Goal: Task Accomplishment & Management: Complete application form

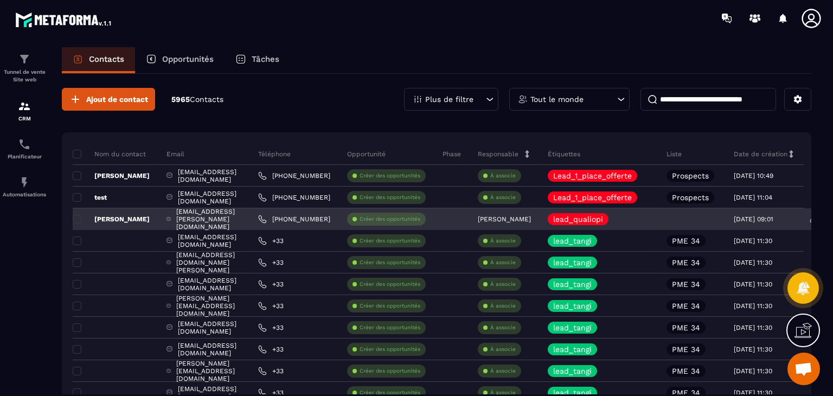
scroll to position [4, 0]
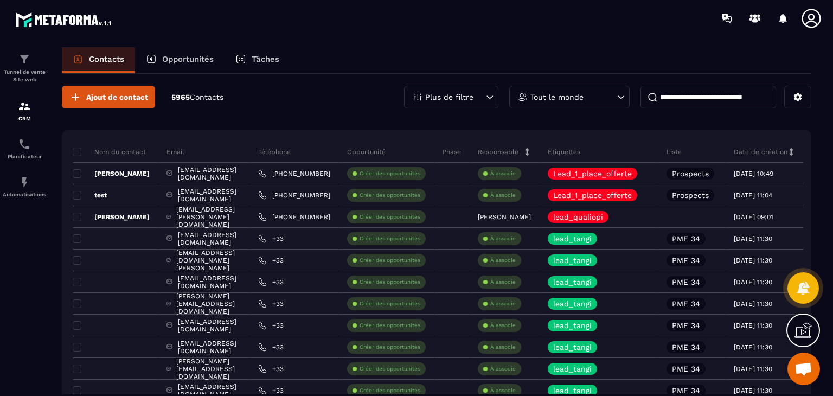
click at [682, 154] on p "Liste" at bounding box center [673, 151] width 15 height 9
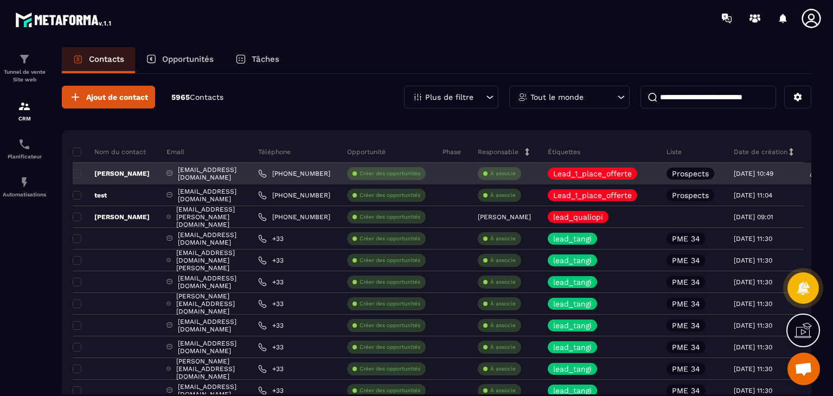
click at [709, 170] on p "Prospects" at bounding box center [690, 174] width 37 height 8
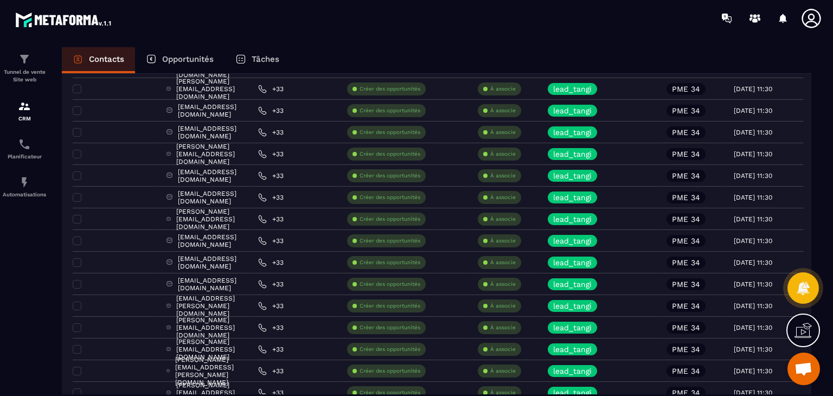
scroll to position [842, 0]
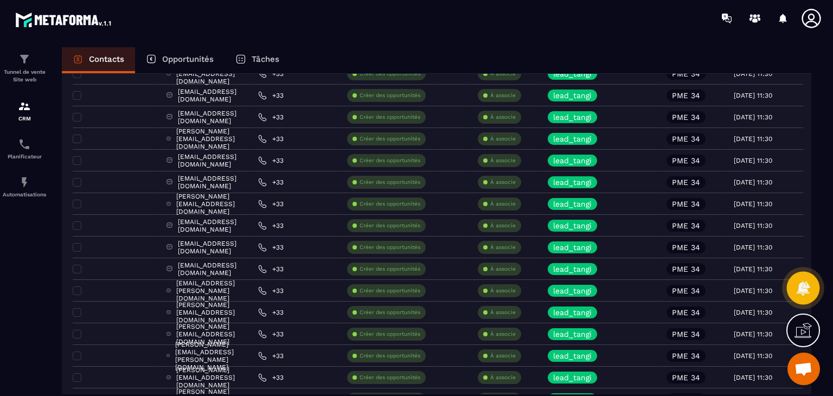
click at [803, 287] on icon at bounding box center [803, 287] width 14 height 15
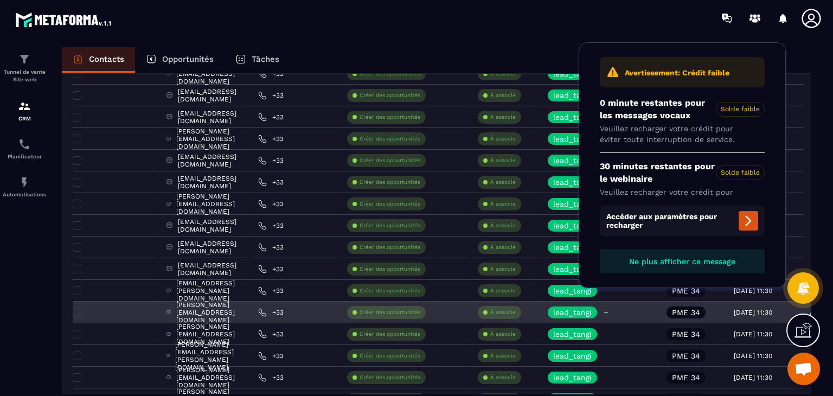
click at [658, 304] on div "lead_tangi" at bounding box center [599, 312] width 119 height 22
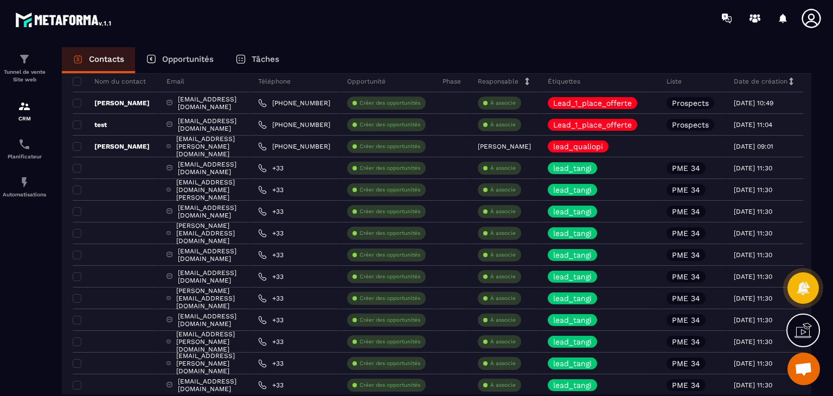
scroll to position [0, 0]
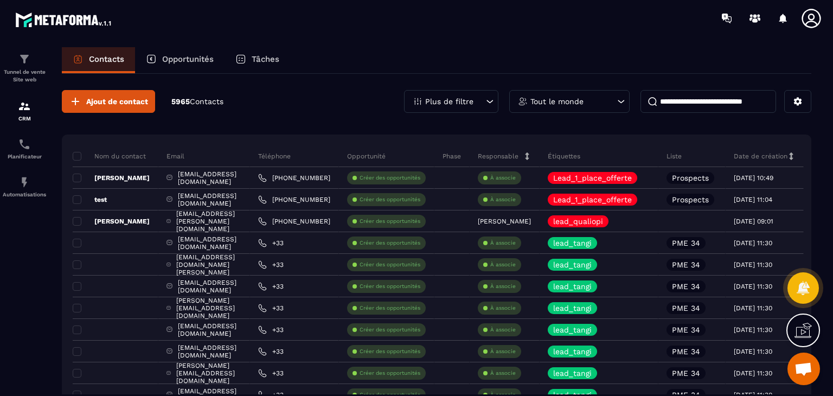
click at [580, 159] on p "Étiquettes" at bounding box center [564, 156] width 33 height 9
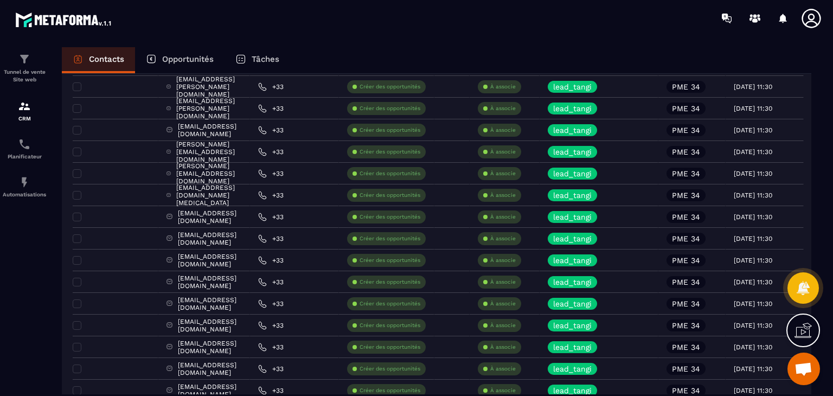
scroll to position [330, 0]
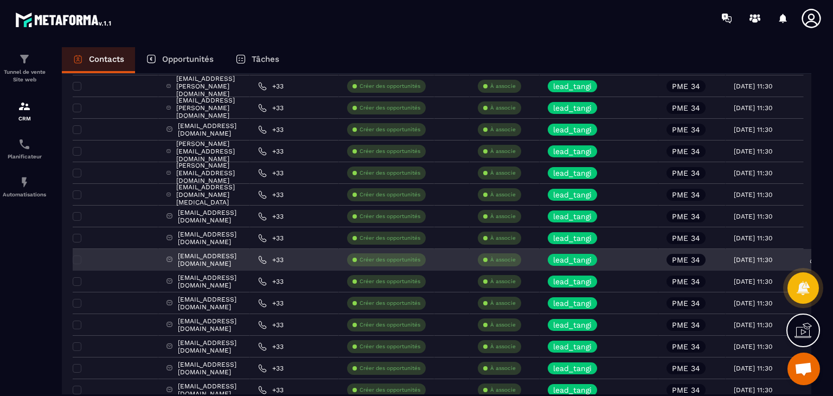
click at [202, 262] on div "[EMAIL_ADDRESS][DOMAIN_NAME]" at bounding box center [204, 260] width 92 height 22
click at [203, 259] on div "[EMAIL_ADDRESS][DOMAIN_NAME]" at bounding box center [204, 260] width 92 height 22
click at [597, 261] on div "lead_tangi" at bounding box center [572, 260] width 49 height 12
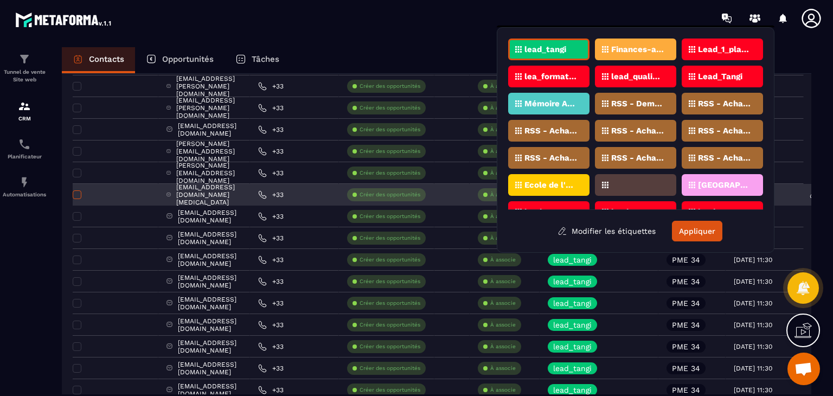
click at [80, 195] on span at bounding box center [77, 194] width 9 height 9
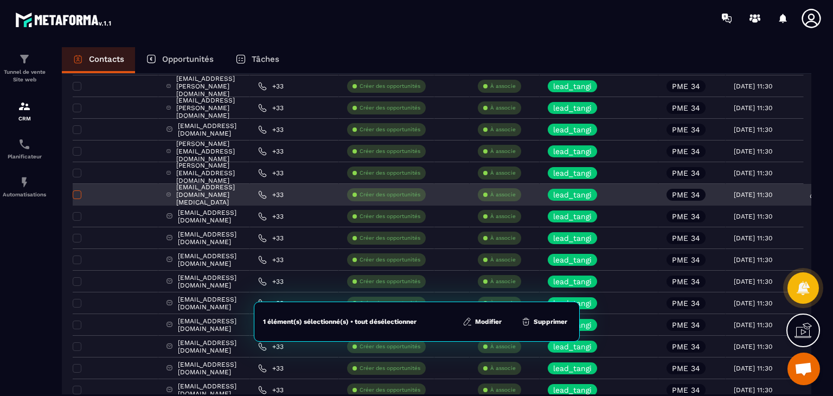
scroll to position [0, 0]
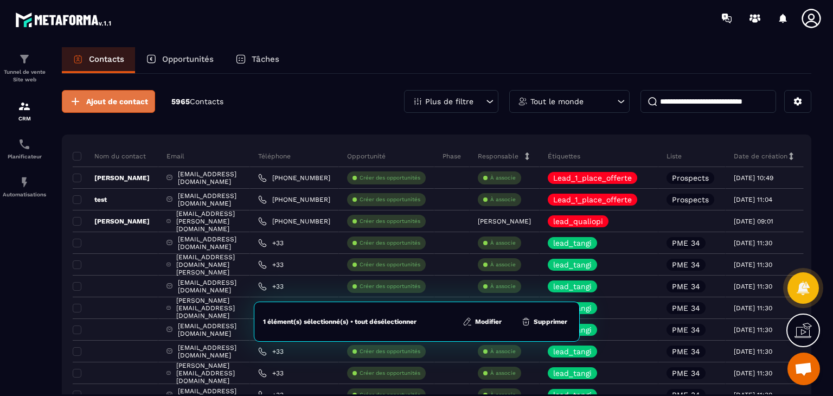
click at [99, 104] on span "Ajout de contact" at bounding box center [117, 101] width 62 height 11
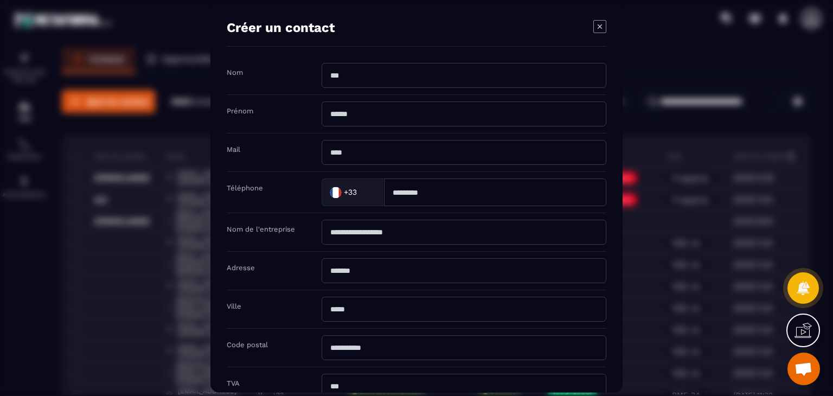
click at [240, 69] on label "Nom" at bounding box center [235, 72] width 16 height 8
click at [360, 78] on input "Modal window" at bounding box center [464, 75] width 285 height 25
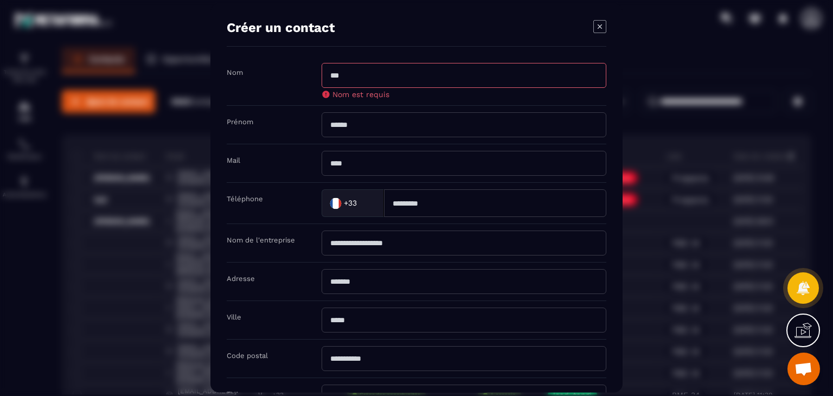
click at [240, 73] on label "Nom" at bounding box center [235, 72] width 16 height 8
click at [244, 76] on div "Nom" at bounding box center [274, 72] width 95 height 10
click at [338, 123] on input "Modal window" at bounding box center [464, 124] width 285 height 25
type input "********"
click at [364, 74] on input "Modal window" at bounding box center [464, 75] width 285 height 25
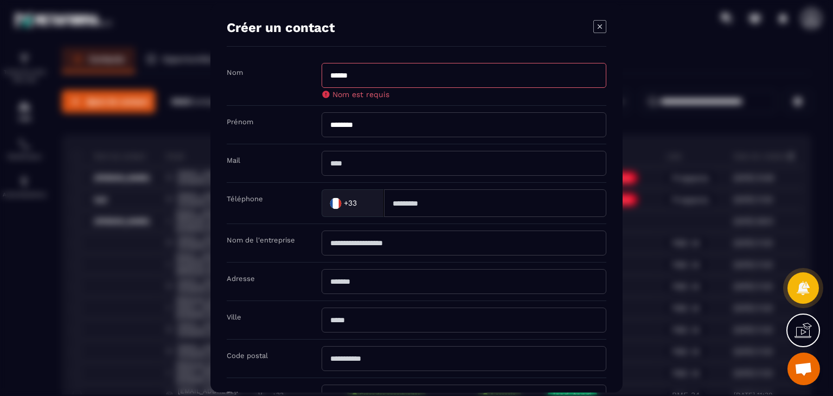
type input "******"
click at [257, 158] on div "Mail" at bounding box center [417, 163] width 380 height 38
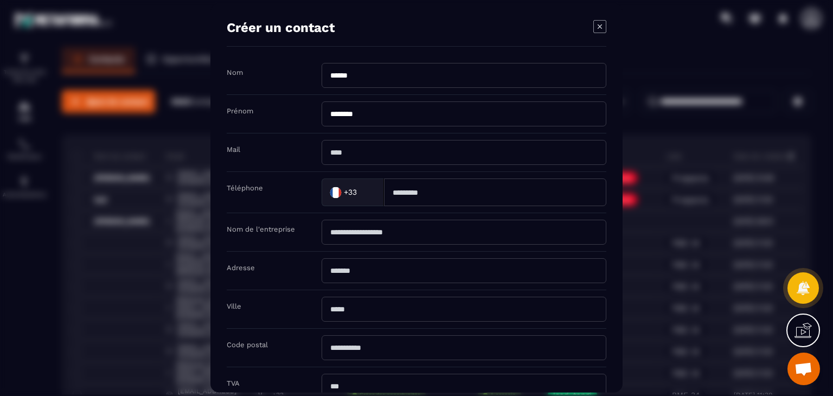
click at [258, 190] on label "Téléphone" at bounding box center [245, 188] width 36 height 8
click at [420, 194] on input "Modal window" at bounding box center [495, 192] width 222 height 28
type input "**********"
click at [341, 233] on input "Modal window" at bounding box center [464, 232] width 285 height 25
click at [291, 225] on label "Nom de l'entreprise" at bounding box center [261, 229] width 68 height 8
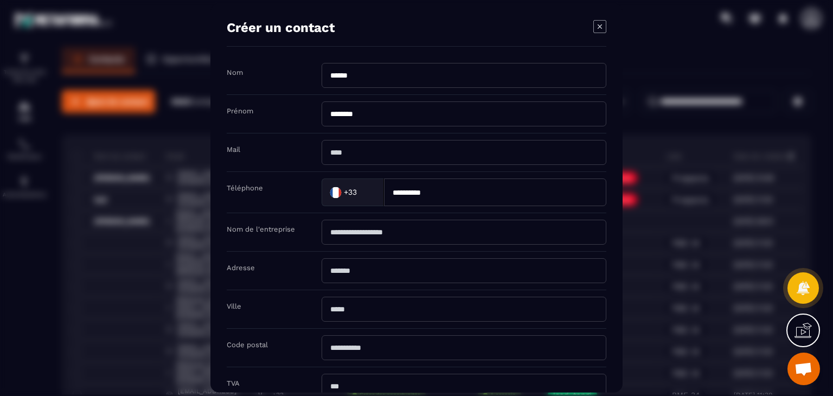
click at [259, 228] on label "Nom de l'entreprise" at bounding box center [261, 229] width 68 height 8
click at [358, 230] on input "Modal window" at bounding box center [464, 232] width 285 height 25
type input "**********"
click at [335, 273] on input "Modal window" at bounding box center [464, 270] width 285 height 25
type input "*****"
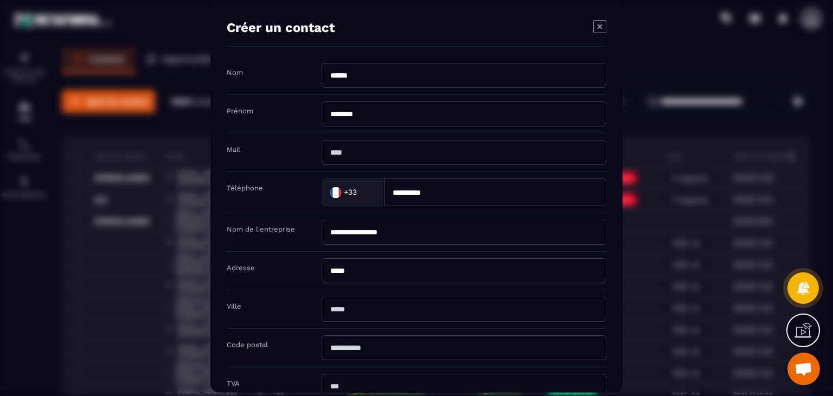
click at [339, 349] on input "Modal window" at bounding box center [464, 347] width 285 height 25
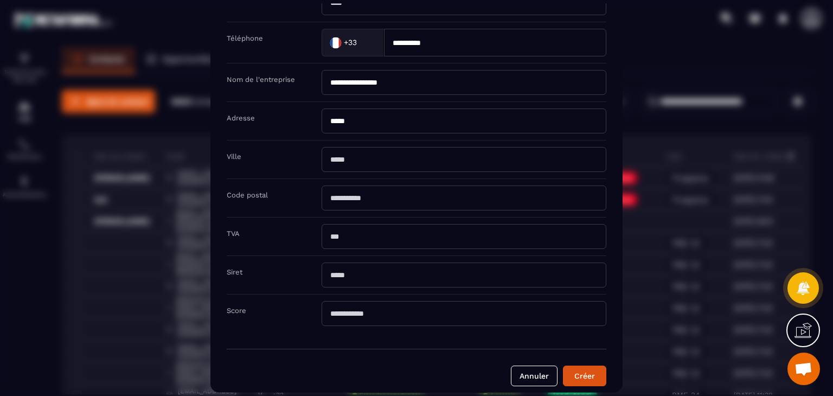
scroll to position [156, 0]
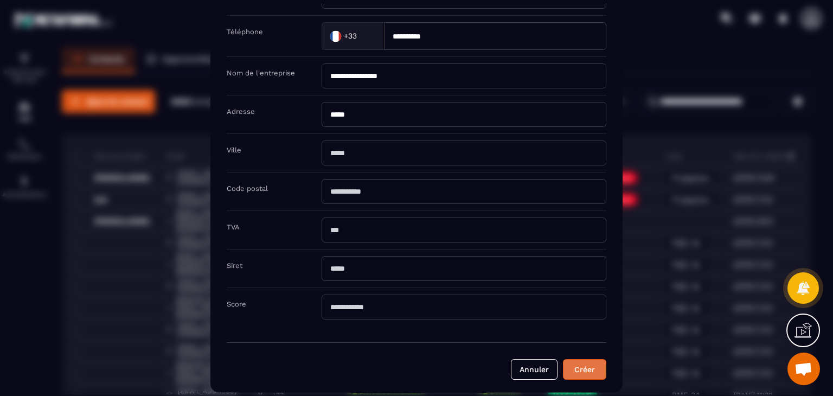
click at [591, 365] on button "Créer" at bounding box center [584, 370] width 43 height 21
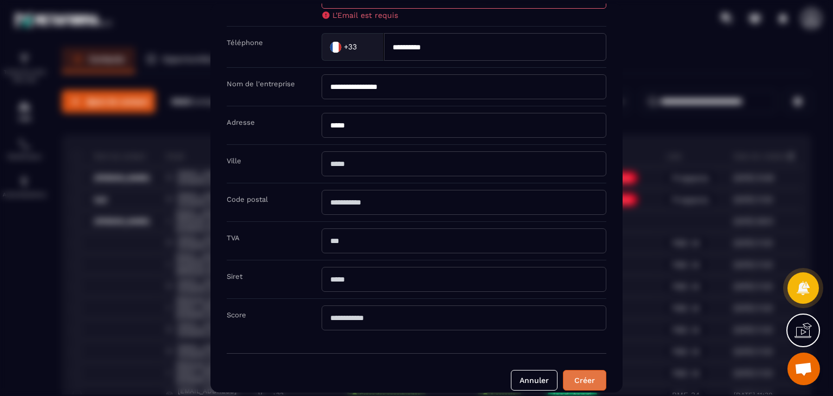
click at [585, 378] on button "Créer" at bounding box center [584, 380] width 43 height 21
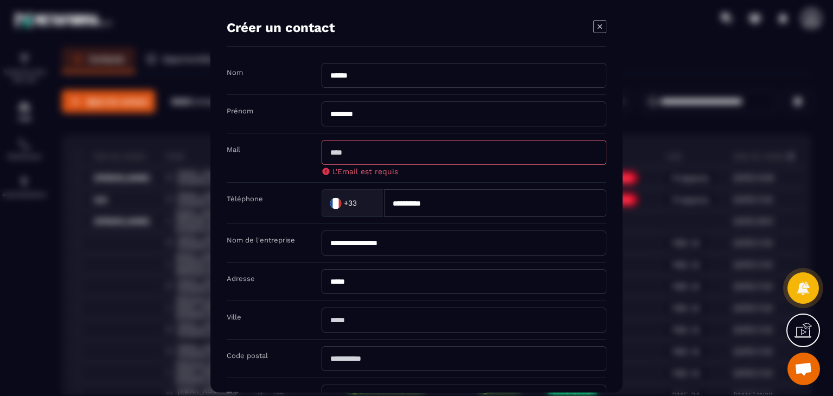
click at [345, 155] on input "Modal window" at bounding box center [464, 152] width 285 height 25
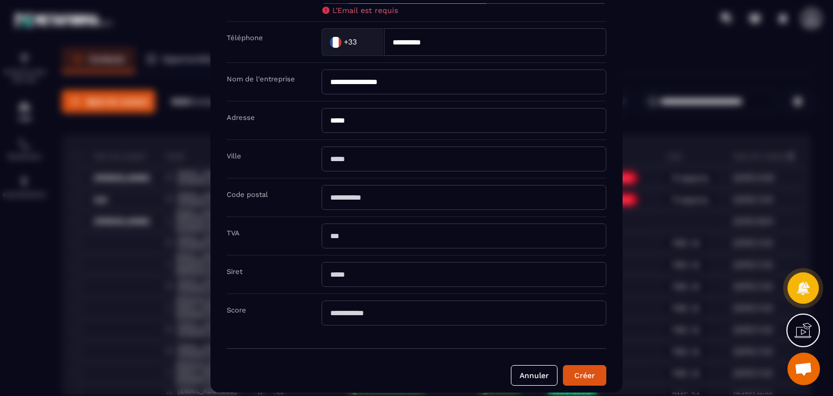
scroll to position [166, 0]
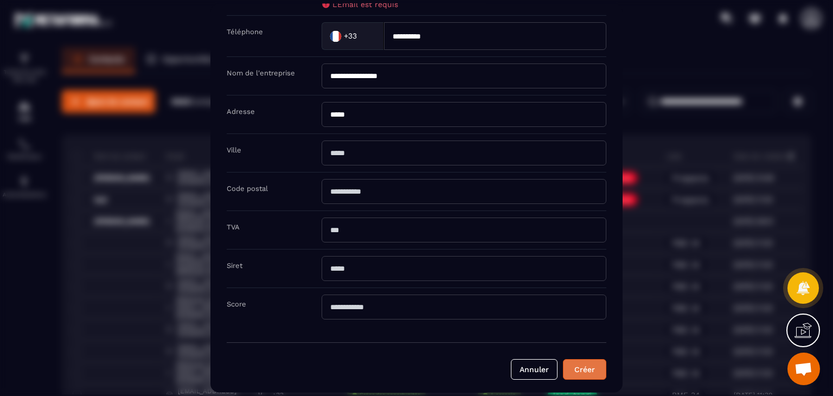
type input "**********"
click at [583, 369] on button "Créer" at bounding box center [584, 370] width 43 height 21
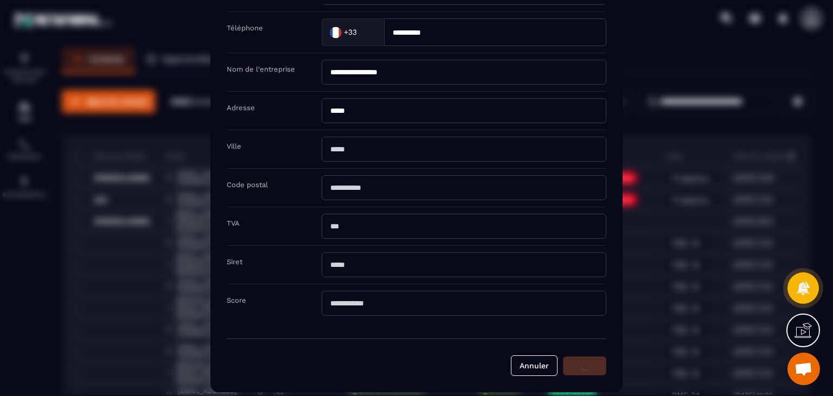
scroll to position [156, 0]
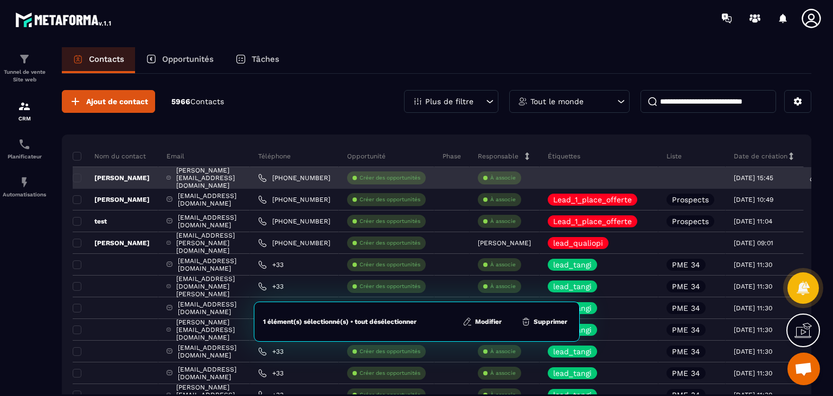
click at [420, 174] on p "Créer des opportunités" at bounding box center [390, 178] width 61 height 8
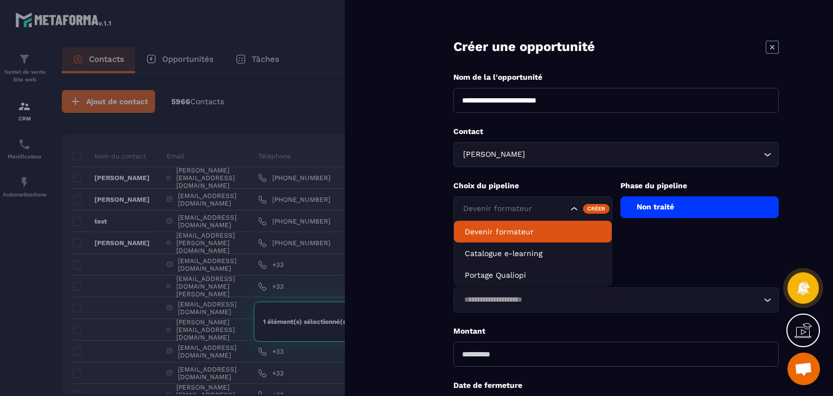
click at [575, 209] on icon "Search for option" at bounding box center [574, 208] width 11 height 11
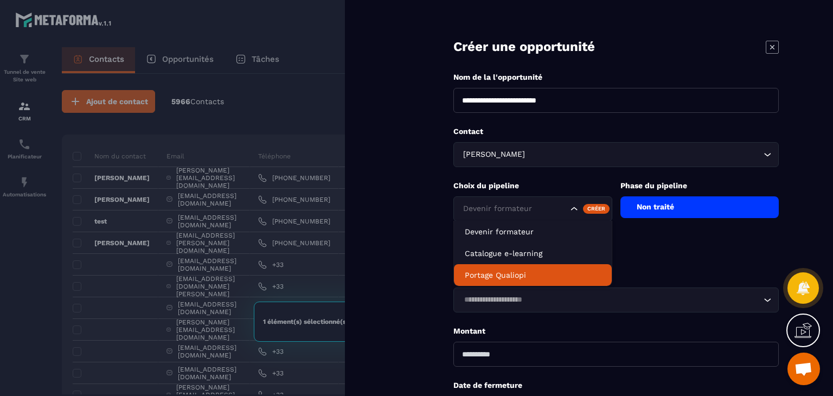
click at [503, 279] on p "Portage Qualiopi" at bounding box center [533, 274] width 136 height 11
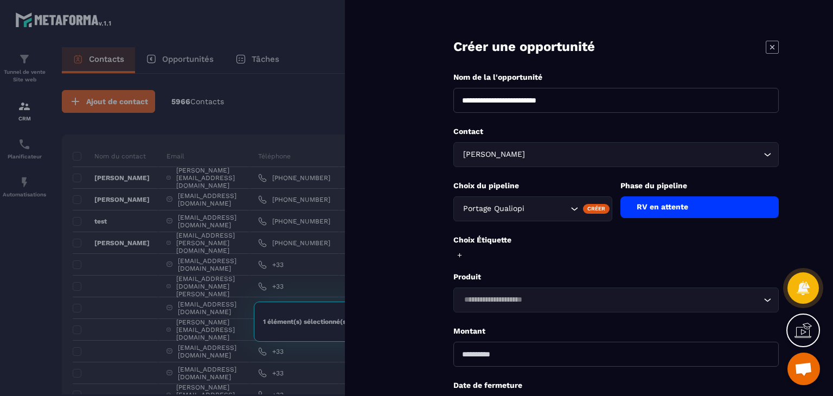
scroll to position [94, 0]
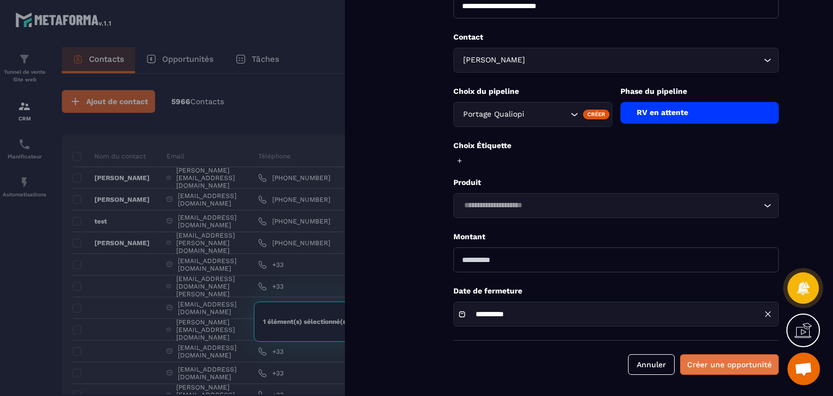
click at [716, 367] on button "Créer une opportunité" at bounding box center [729, 364] width 99 height 21
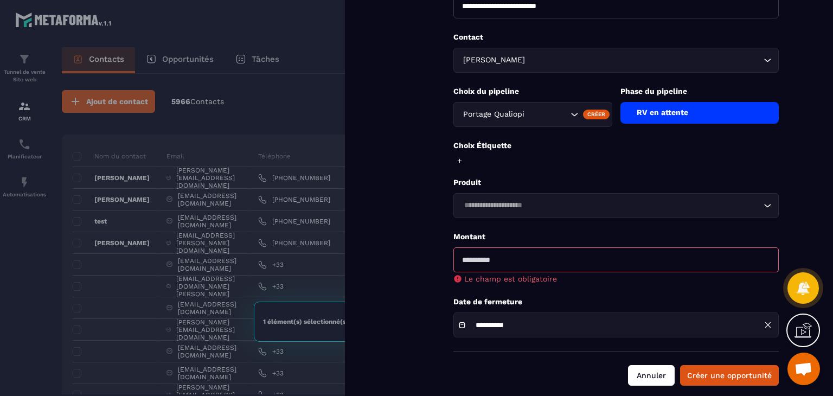
click at [657, 373] on button "Annuler" at bounding box center [651, 375] width 47 height 21
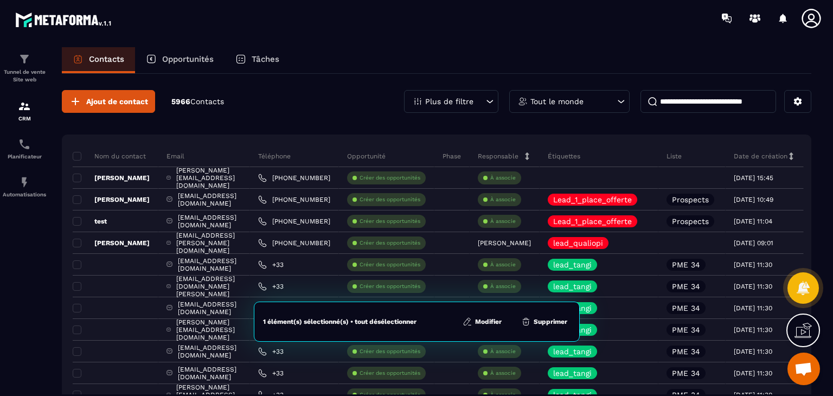
click at [518, 156] on p "Responsable" at bounding box center [498, 156] width 41 height 9
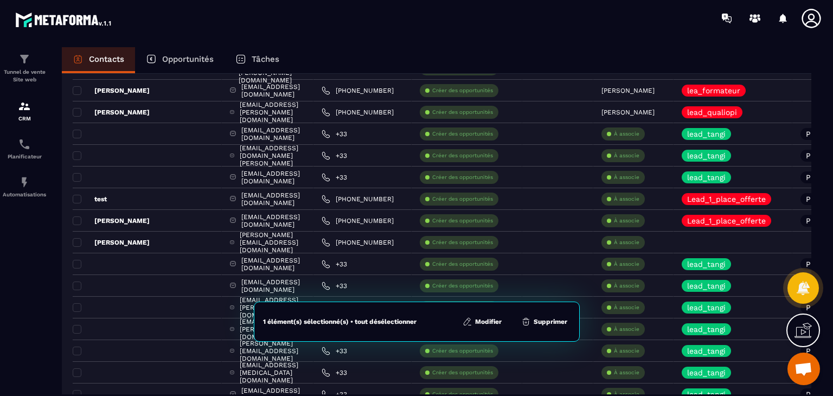
scroll to position [707, 0]
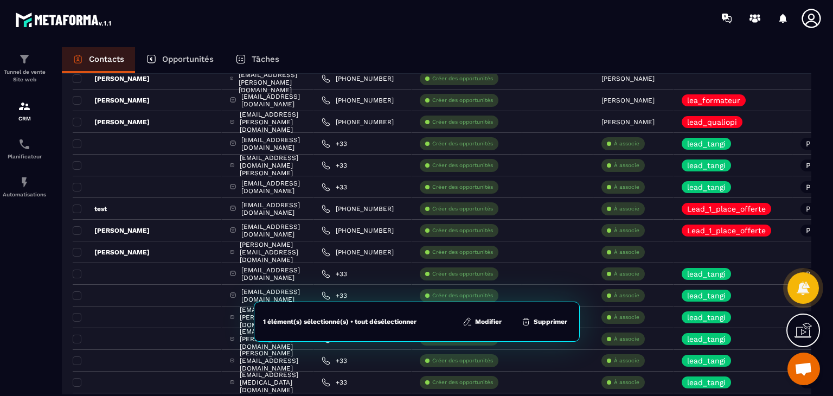
click at [457, 142] on div "Créer des opportunités" at bounding box center [467, 144] width 111 height 22
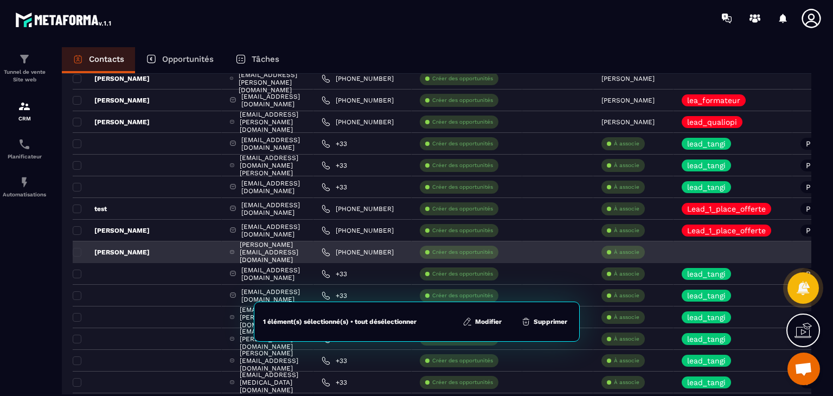
click at [639, 251] on p "À associe" at bounding box center [626, 252] width 25 height 8
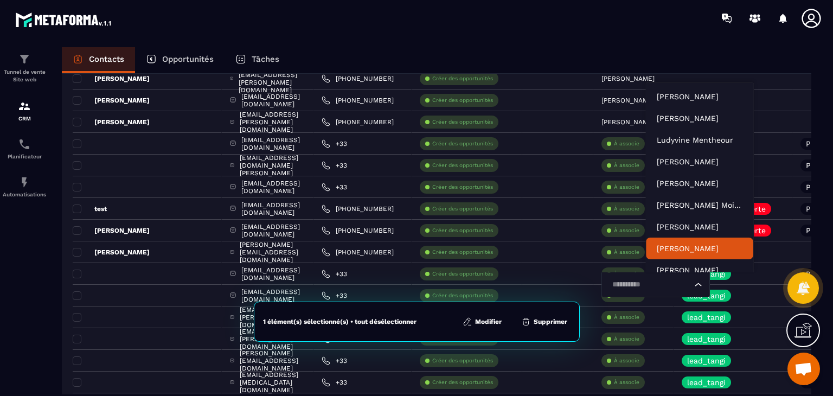
click at [684, 247] on p "[PERSON_NAME]" at bounding box center [700, 248] width 86 height 11
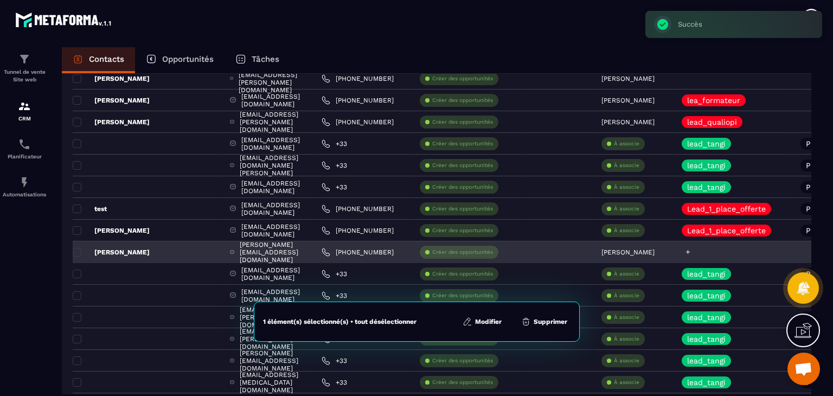
click at [691, 253] on icon at bounding box center [687, 251] width 7 height 7
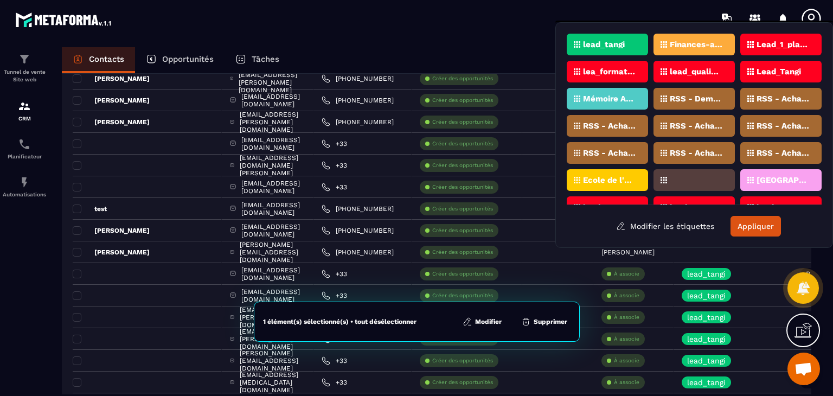
scroll to position [43, 0]
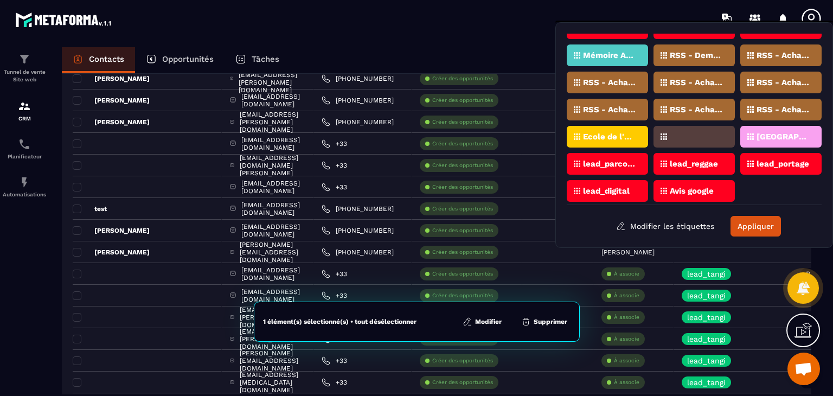
click at [769, 161] on p "lead_portage" at bounding box center [782, 164] width 53 height 8
click at [752, 224] on button "Appliquer" at bounding box center [755, 226] width 50 height 21
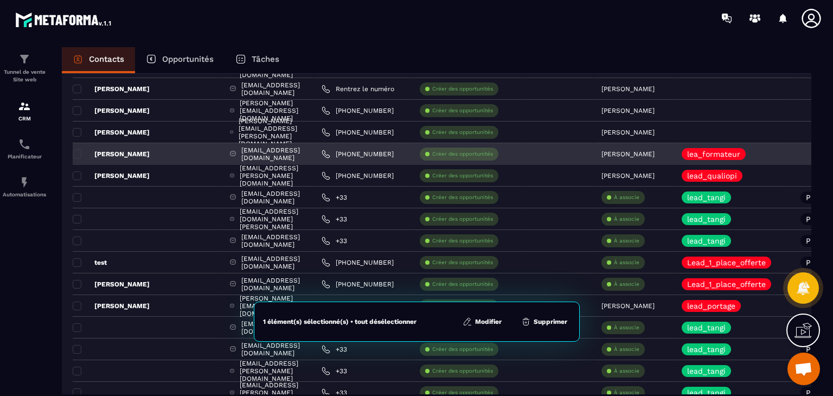
scroll to position [657, 0]
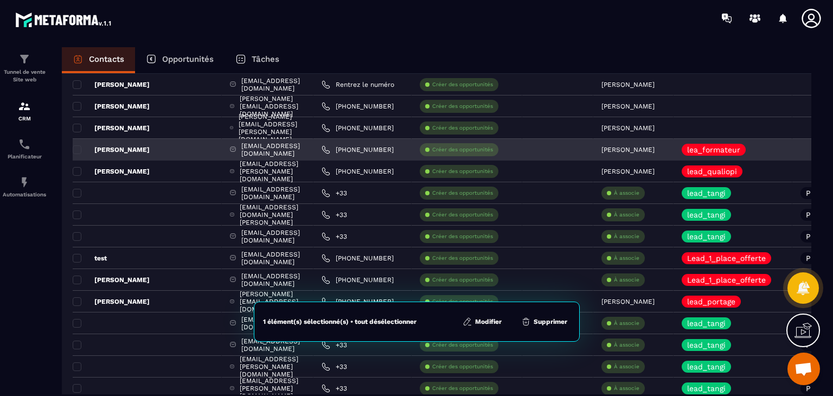
click at [123, 149] on p "[PERSON_NAME]" at bounding box center [111, 149] width 77 height 9
